Goal: Task Accomplishment & Management: Use online tool/utility

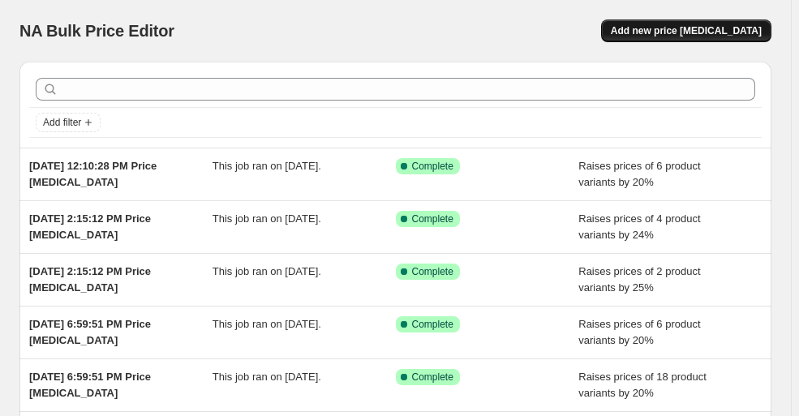
click at [734, 27] on span "Add new price [MEDICAL_DATA]" at bounding box center [686, 30] width 151 height 13
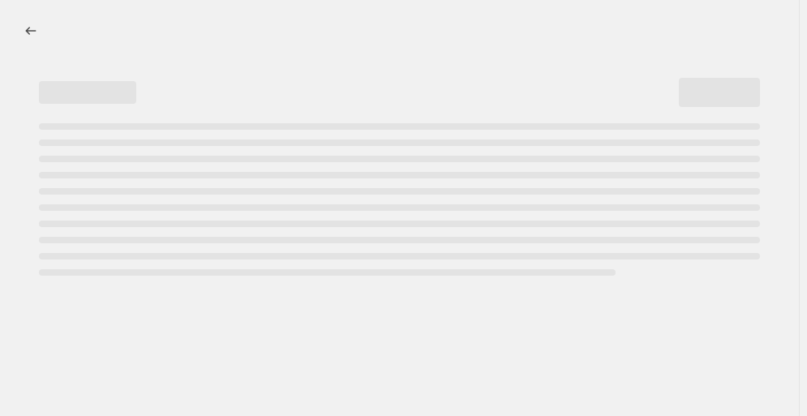
select select "percentage"
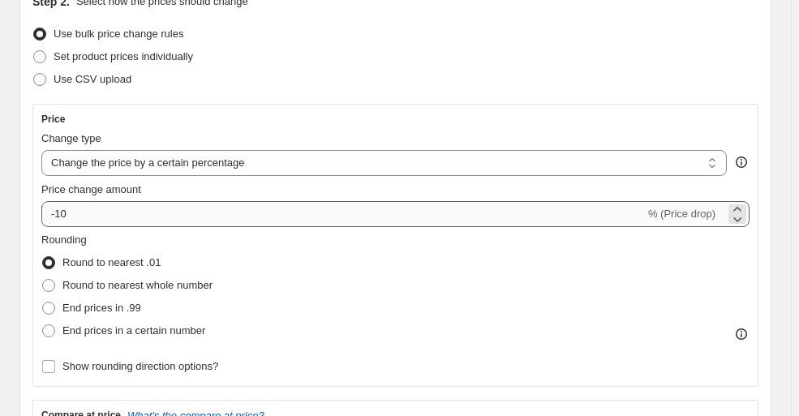
scroll to position [221, 0]
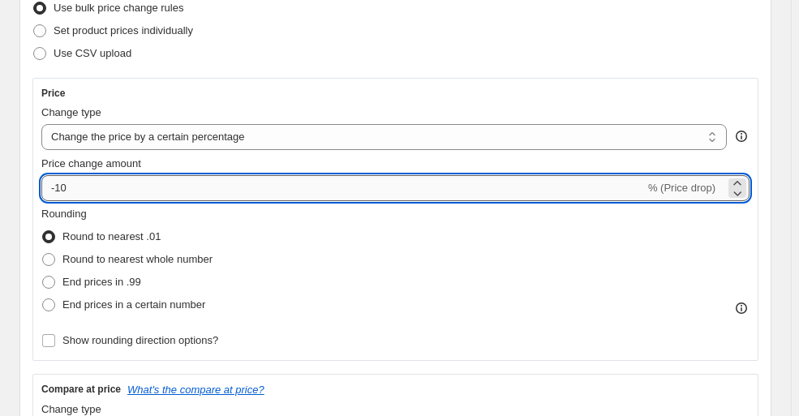
drag, startPoint x: 158, startPoint y: 185, endPoint x: 131, endPoint y: 183, distance: 26.9
click at [153, 185] on input "-10" at bounding box center [343, 188] width 604 height 26
drag, startPoint x: 111, startPoint y: 178, endPoint x: 24, endPoint y: 187, distance: 88.2
click at [24, 187] on div "Step 2. Select how the prices should change Use bulk price change rules Set pro…" at bounding box center [395, 331] width 752 height 753
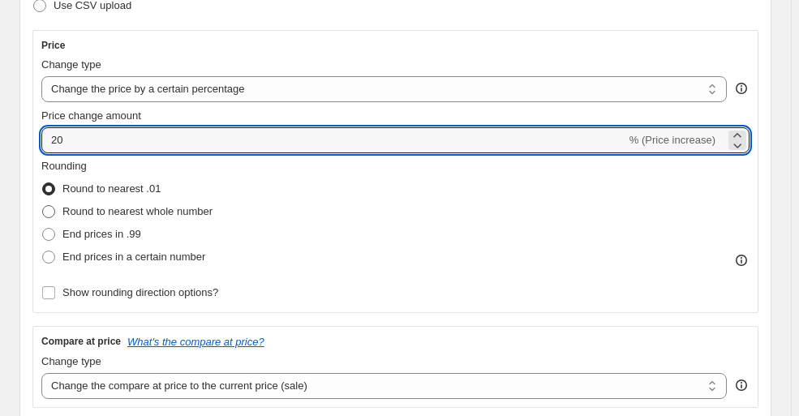
scroll to position [295, 0]
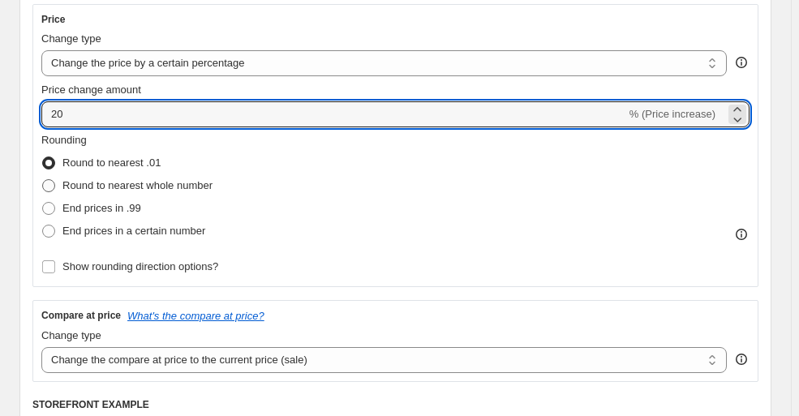
type input "20"
click at [53, 185] on span at bounding box center [48, 185] width 13 height 13
click at [43, 180] on input "Round to nearest whole number" at bounding box center [42, 179] width 1 height 1
radio input "true"
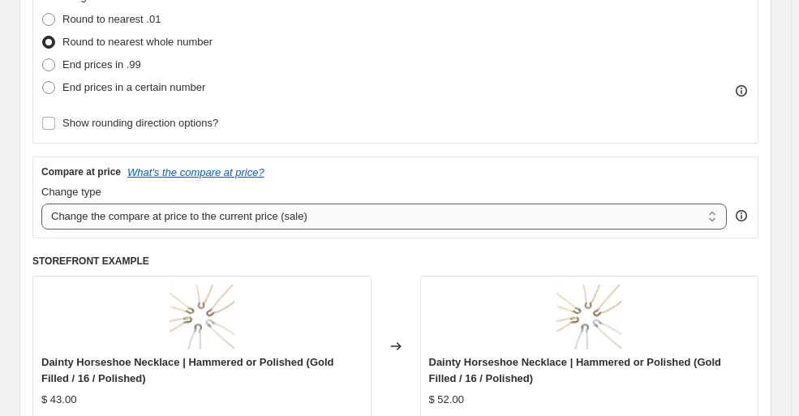
scroll to position [442, 0]
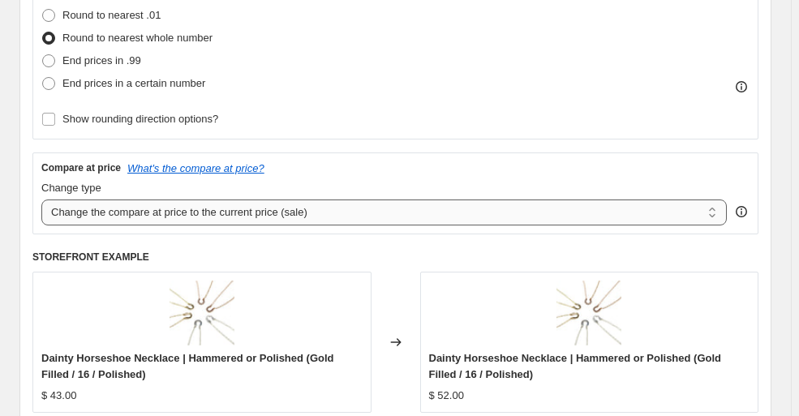
click at [117, 213] on select "Change the compare at price to the current price (sale) Change the compare at p…" at bounding box center [384, 213] width 686 height 26
select select "remove"
click at [41, 200] on select "Change the compare at price to the current price (sale) Change the compare at p…" at bounding box center [384, 213] width 686 height 26
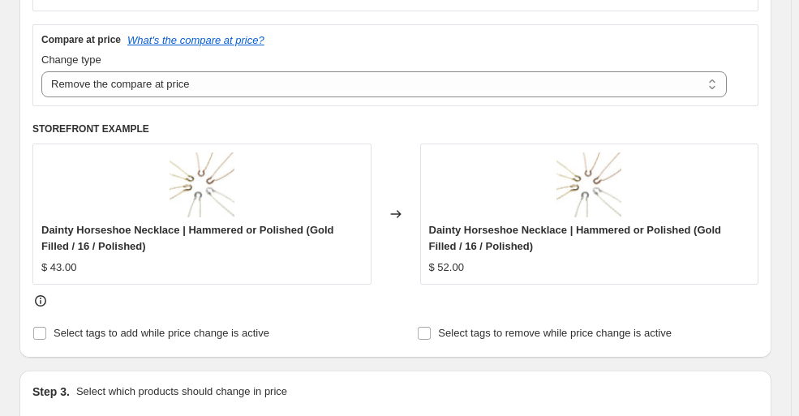
scroll to position [590, 0]
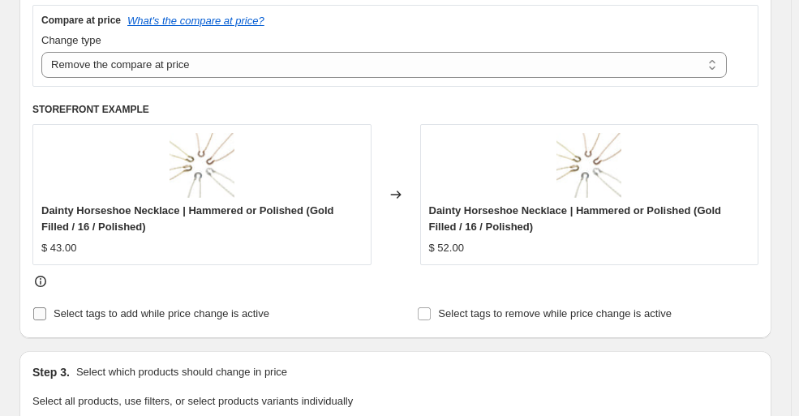
click at [41, 314] on input "Select tags to add while price change is active" at bounding box center [39, 314] width 13 height 13
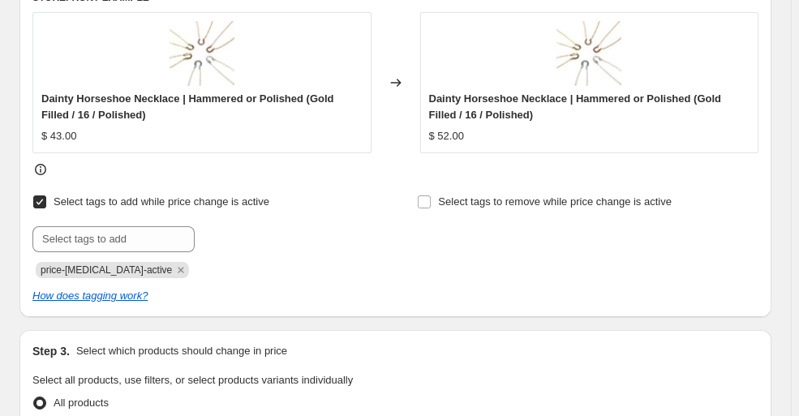
scroll to position [738, 0]
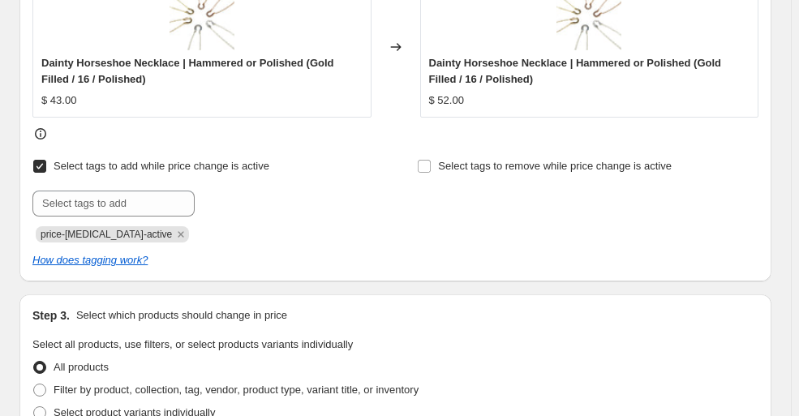
click at [41, 165] on input "Select tags to add while price change is active" at bounding box center [39, 166] width 13 height 13
checkbox input "false"
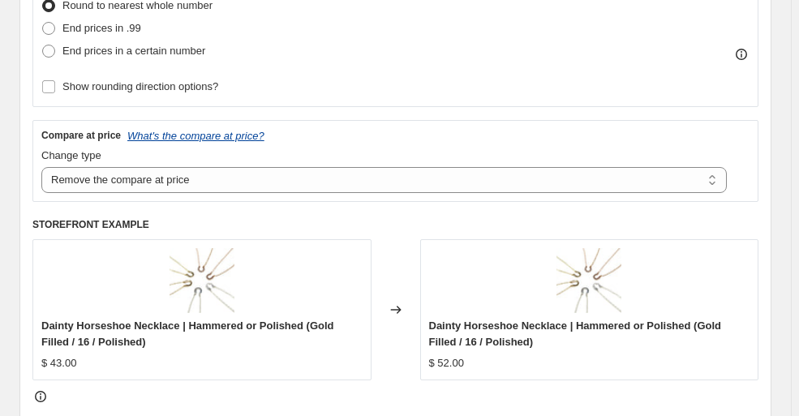
scroll to position [442, 0]
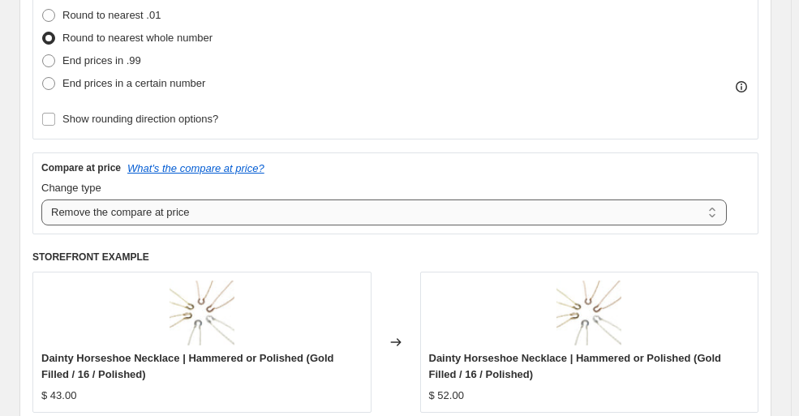
click at [252, 208] on select "Change the compare at price to the current price (sale) Change the compare at p…" at bounding box center [384, 213] width 686 height 26
click at [41, 200] on select "Change the compare at price to the current price (sale) Change the compare at p…" at bounding box center [384, 213] width 686 height 26
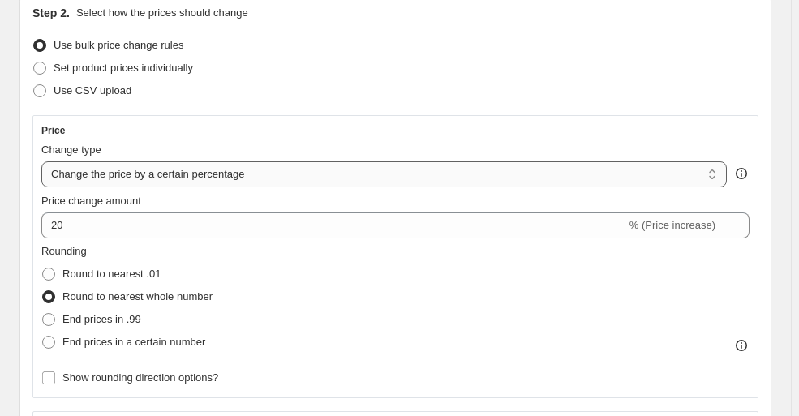
scroll to position [147, 0]
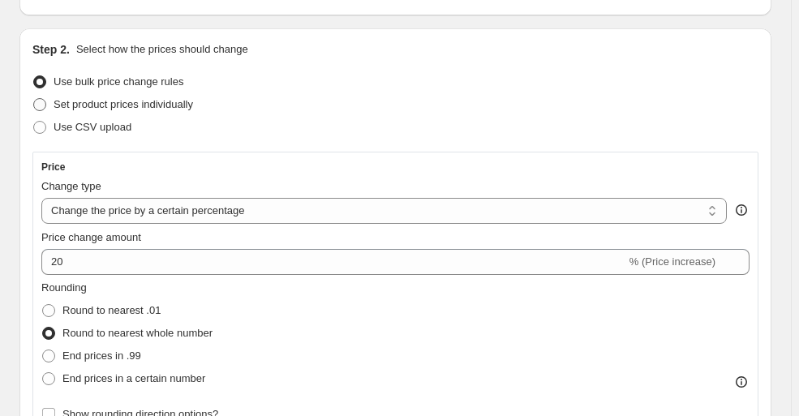
drag, startPoint x: 43, startPoint y: 104, endPoint x: 61, endPoint y: 104, distance: 17.9
click at [44, 104] on span at bounding box center [39, 104] width 13 height 13
click at [34, 99] on input "Set product prices individually" at bounding box center [33, 98] width 1 height 1
radio input "true"
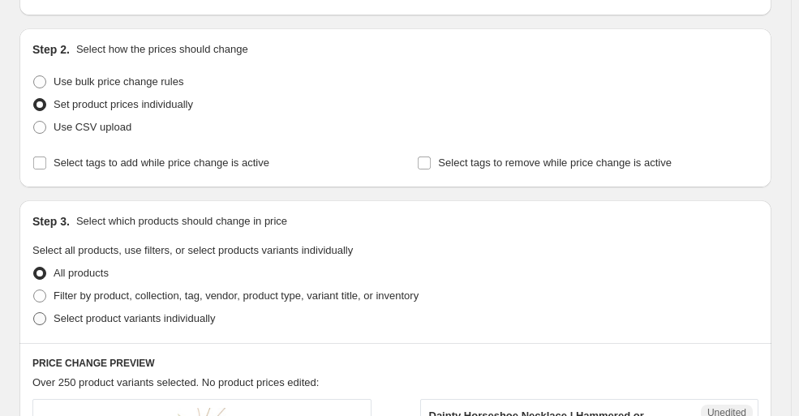
click at [40, 318] on span at bounding box center [39, 318] width 13 height 13
click at [34, 313] on input "Select product variants individually" at bounding box center [33, 312] width 1 height 1
radio input "true"
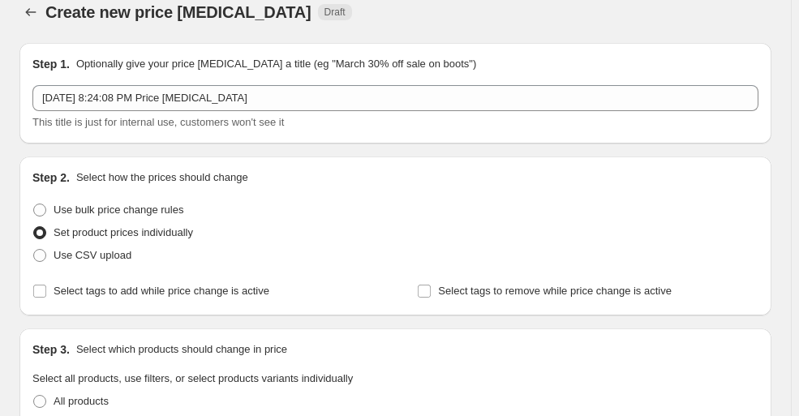
scroll to position [0, 0]
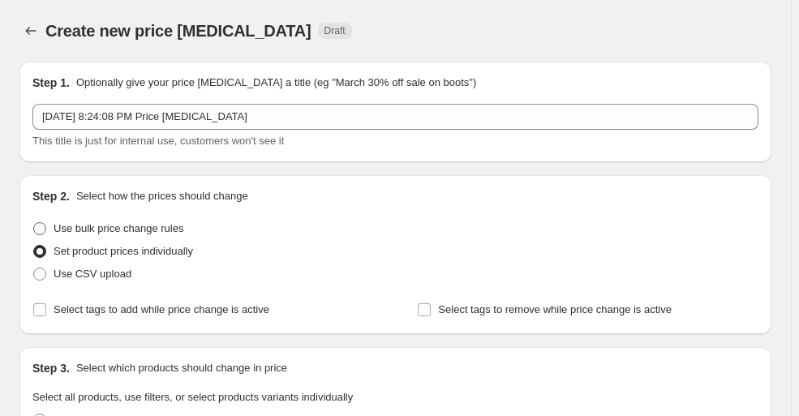
click at [44, 226] on span at bounding box center [39, 228] width 13 height 13
click at [34, 223] on input "Use bulk price change rules" at bounding box center [33, 222] width 1 height 1
radio input "true"
select select "percentage"
select select "remove"
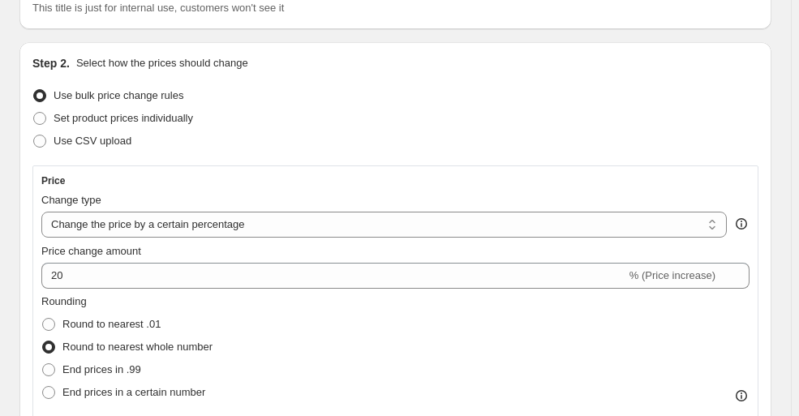
scroll to position [147, 0]
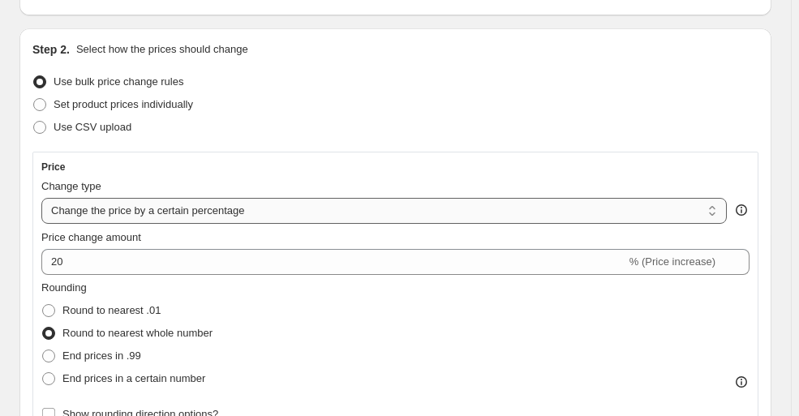
click at [183, 213] on select "Change the price to a certain amount Change the price by a certain amount Chang…" at bounding box center [384, 211] width 686 height 26
click at [41, 198] on select "Change the price to a certain amount Change the price by a certain amount Chang…" at bounding box center [384, 211] width 686 height 26
click at [279, 306] on div "Rounding Round to nearest .01 Round to nearest whole number End prices in .99 E…" at bounding box center [395, 335] width 708 height 110
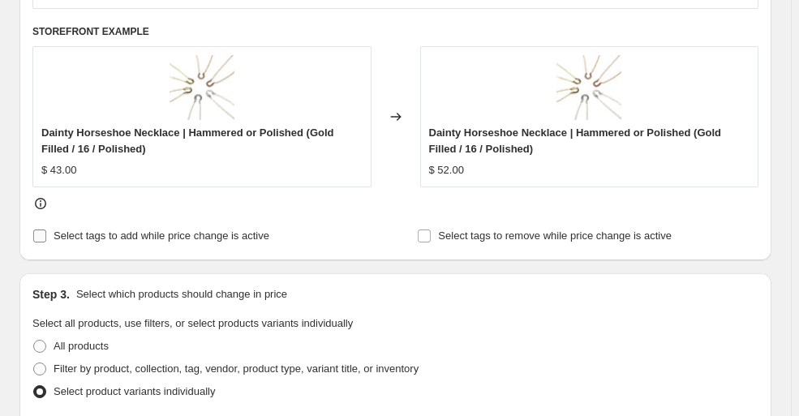
scroll to position [738, 0]
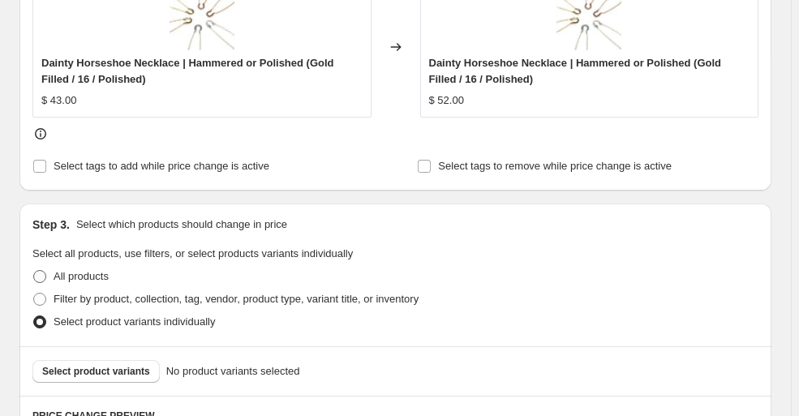
click at [41, 271] on span at bounding box center [39, 276] width 13 height 13
click at [34, 271] on input "All products" at bounding box center [33, 270] width 1 height 1
radio input "true"
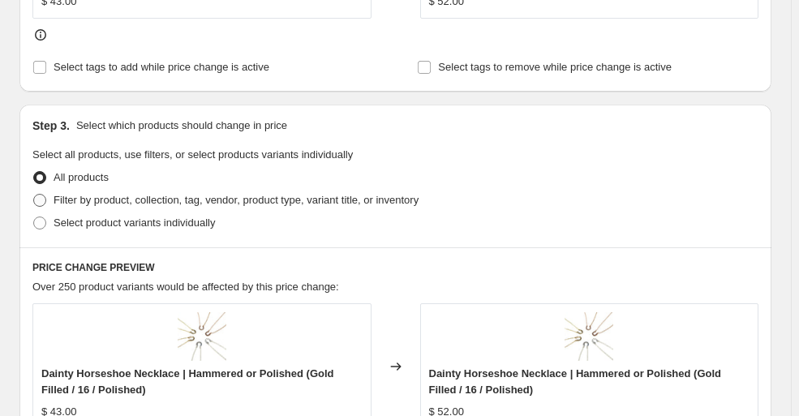
scroll to position [812, 0]
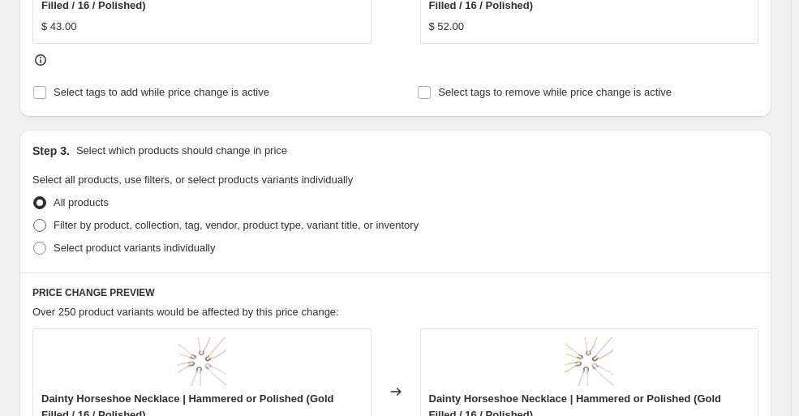
click at [40, 224] on span at bounding box center [39, 225] width 13 height 13
click at [34, 220] on input "Filter by product, collection, tag, vendor, product type, variant title, or inv…" at bounding box center [33, 219] width 1 height 1
radio input "true"
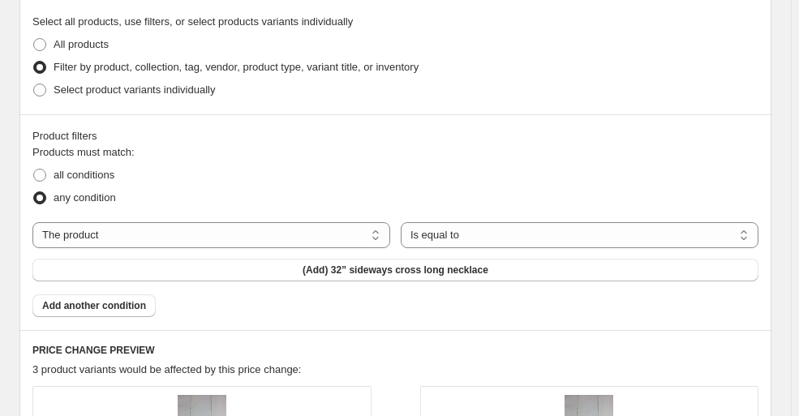
scroll to position [958, 0]
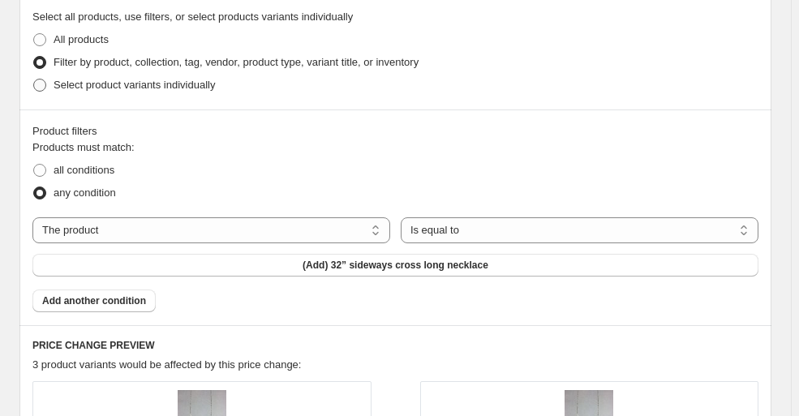
click at [37, 81] on span at bounding box center [39, 85] width 13 height 13
click at [34, 80] on input "Select product variants individually" at bounding box center [33, 79] width 1 height 1
radio input "true"
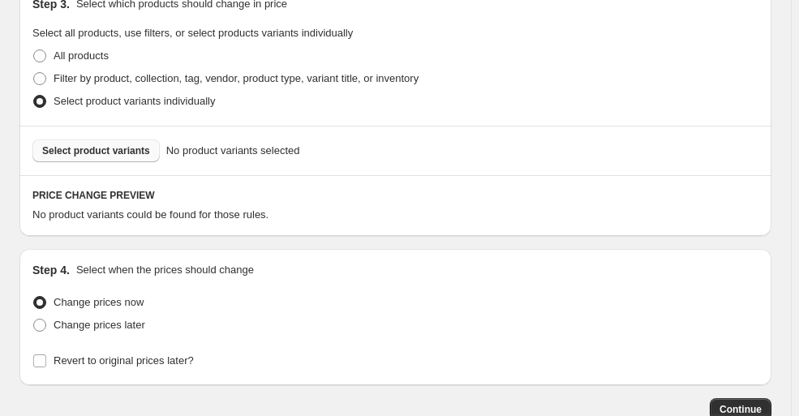
scroll to position [975, 0]
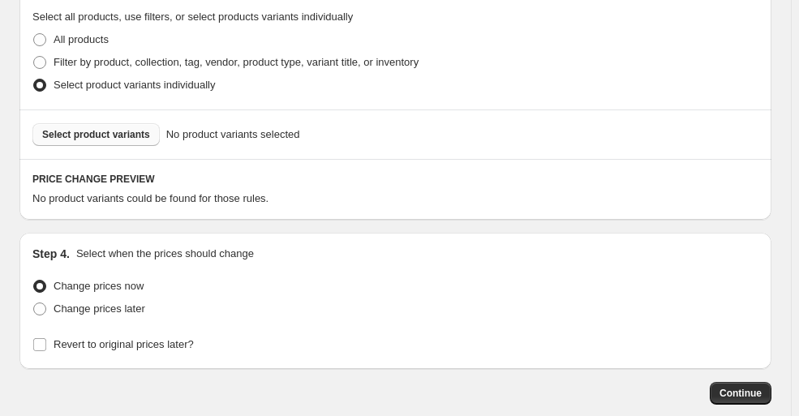
click at [90, 136] on span "Select product variants" at bounding box center [96, 134] width 108 height 13
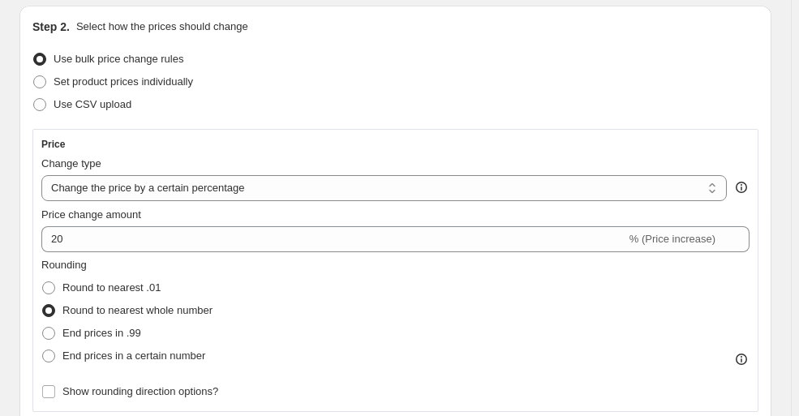
scroll to position [163, 0]
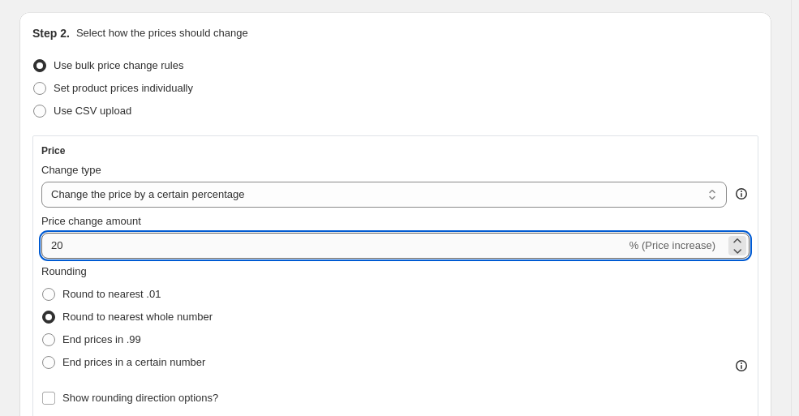
drag, startPoint x: 90, startPoint y: 246, endPoint x: 42, endPoint y: 245, distance: 47.9
click at [42, 245] on input "20" at bounding box center [333, 246] width 585 height 26
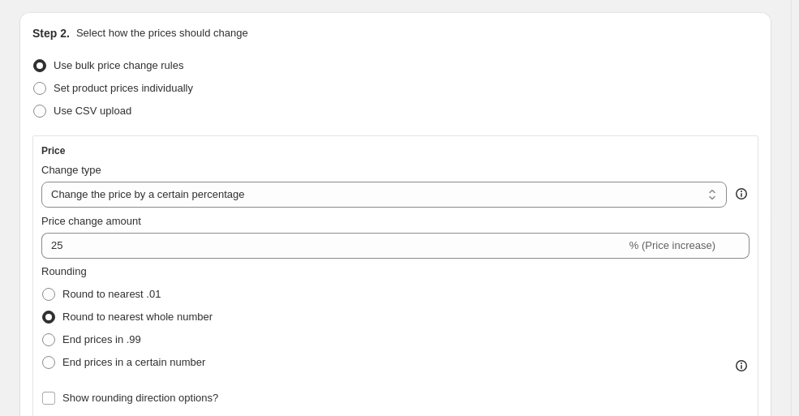
click at [381, 321] on div "Rounding Round to nearest .01 Round to nearest whole number End prices in .99 E…" at bounding box center [395, 319] width 708 height 110
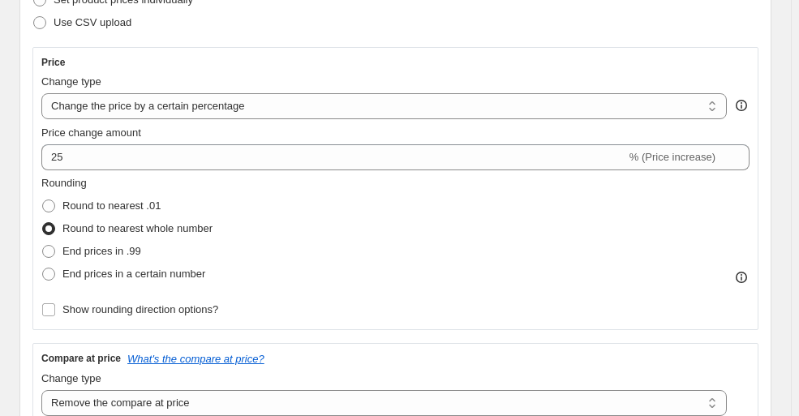
scroll to position [237, 0]
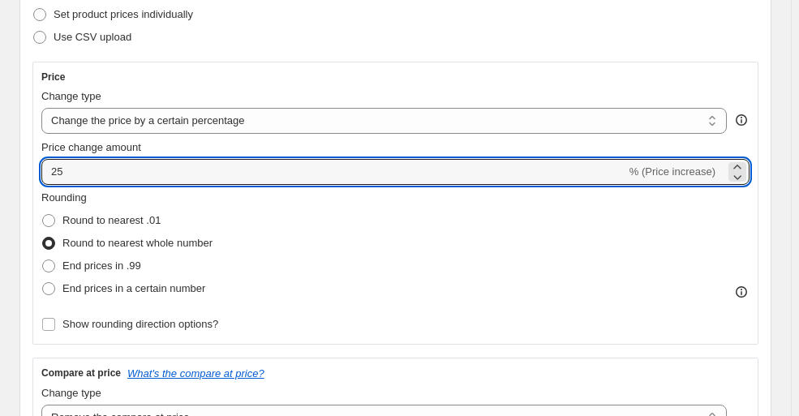
drag, startPoint x: 81, startPoint y: 161, endPoint x: 0, endPoint y: 166, distance: 81.3
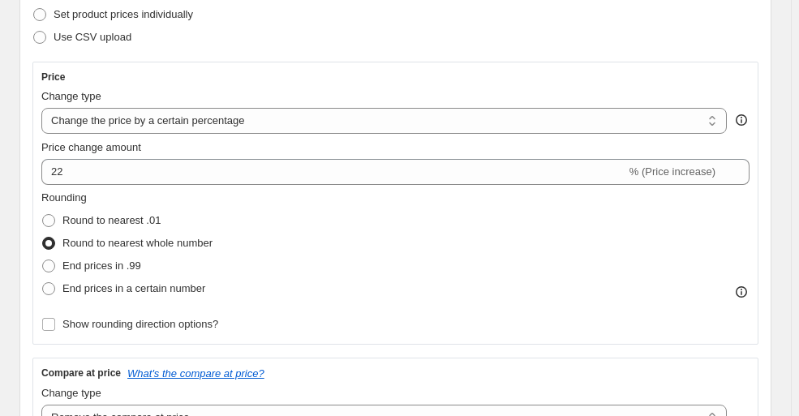
click at [359, 252] on div "Rounding Round to nearest .01 Round to nearest whole number End prices in .99 E…" at bounding box center [395, 245] width 708 height 110
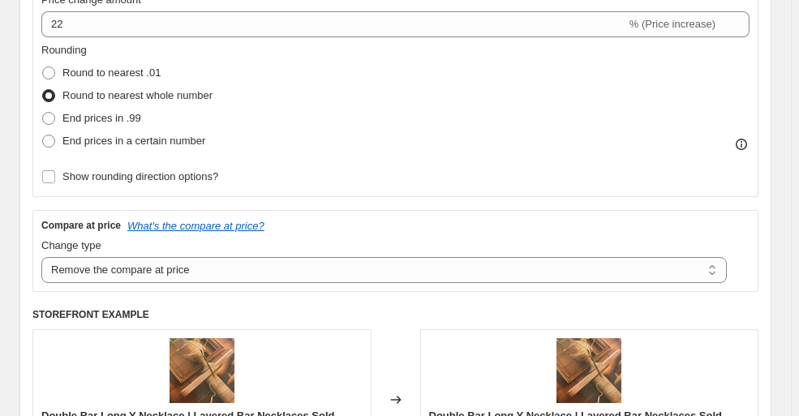
scroll to position [163, 0]
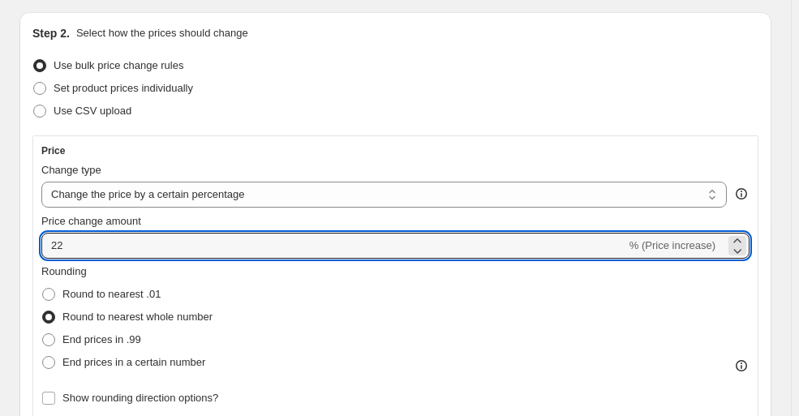
drag, startPoint x: 75, startPoint y: 247, endPoint x: 39, endPoint y: 250, distance: 35.9
click at [39, 248] on div "Price Change type Change the price to a certain amount Change the price by a ce…" at bounding box center [395, 277] width 726 height 283
type input "20"
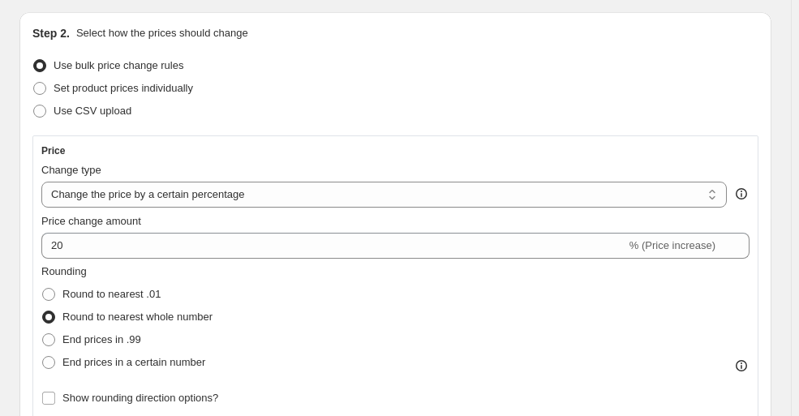
click at [430, 305] on div "Rounding Round to nearest .01 Round to nearest whole number End prices in .99 E…" at bounding box center [395, 319] width 708 height 110
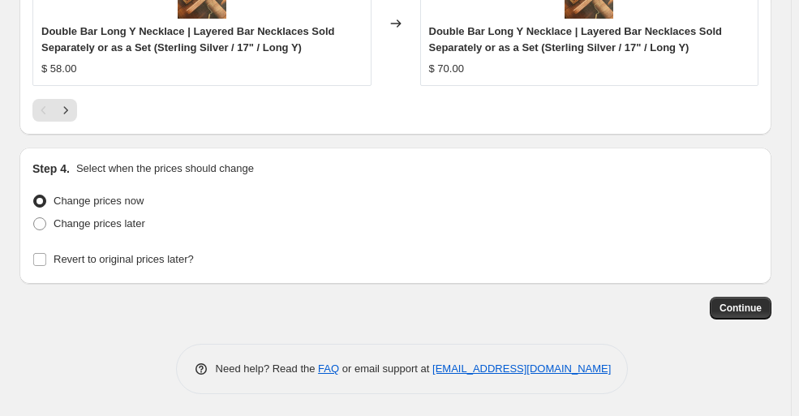
scroll to position [1764, 0]
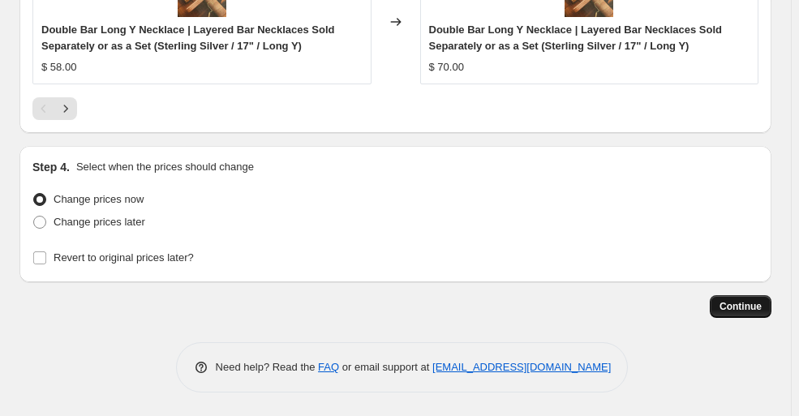
click at [756, 307] on span "Continue" at bounding box center [741, 306] width 42 height 13
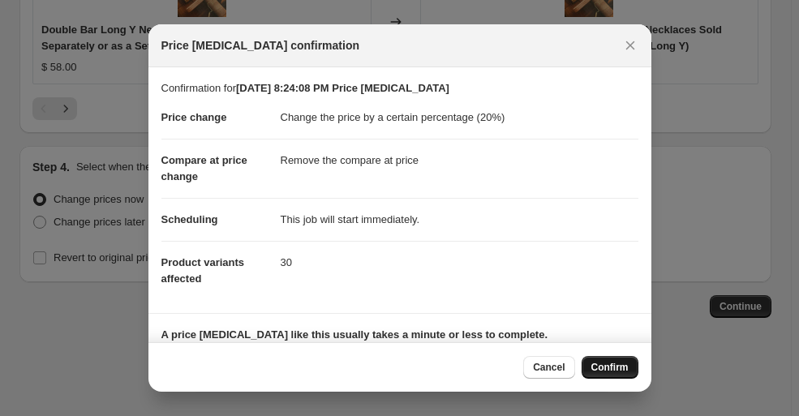
click at [622, 366] on span "Confirm" at bounding box center [610, 367] width 37 height 13
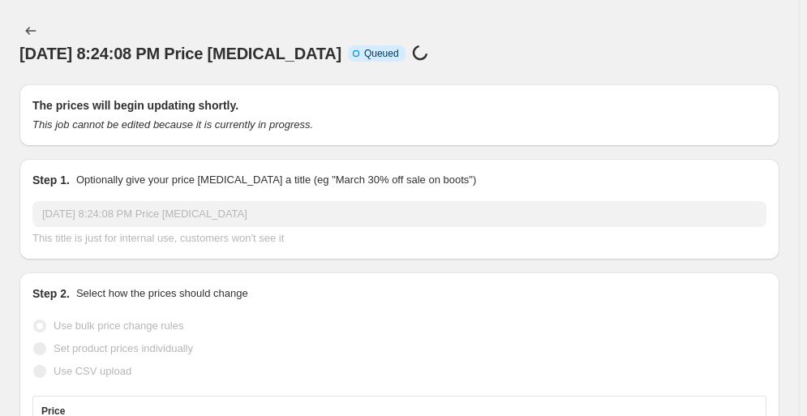
select select "percentage"
select select "remove"
